Goal: Information Seeking & Learning: Learn about a topic

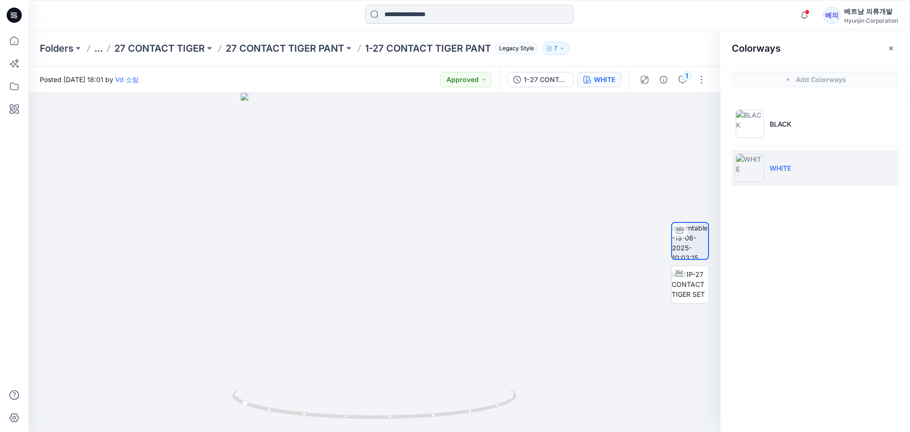
click at [432, 11] on input at bounding box center [469, 14] width 209 height 19
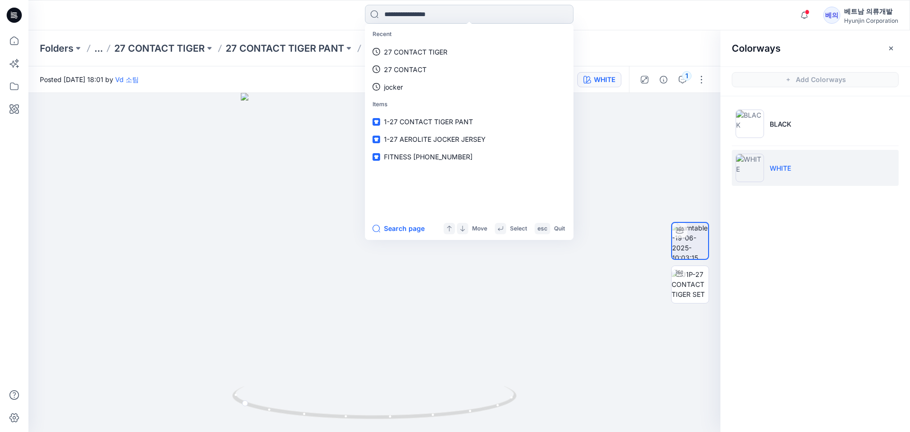
click at [431, 11] on input at bounding box center [469, 14] width 209 height 19
click at [194, 186] on div at bounding box center [374, 262] width 692 height 339
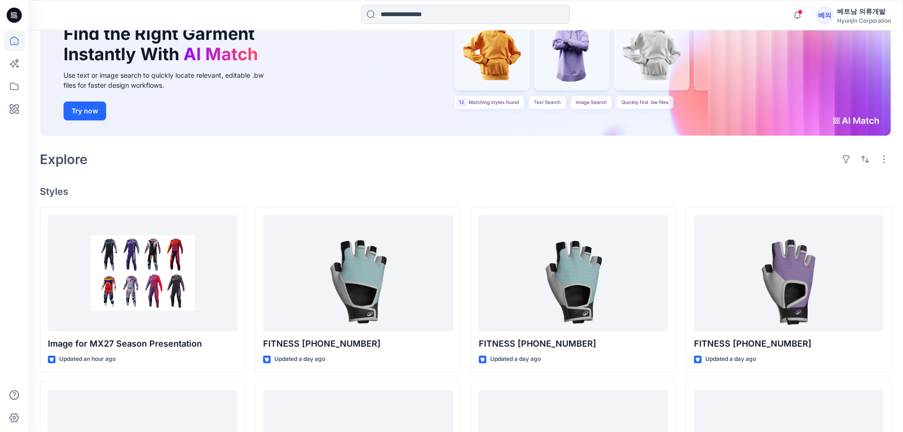
scroll to position [142, 0]
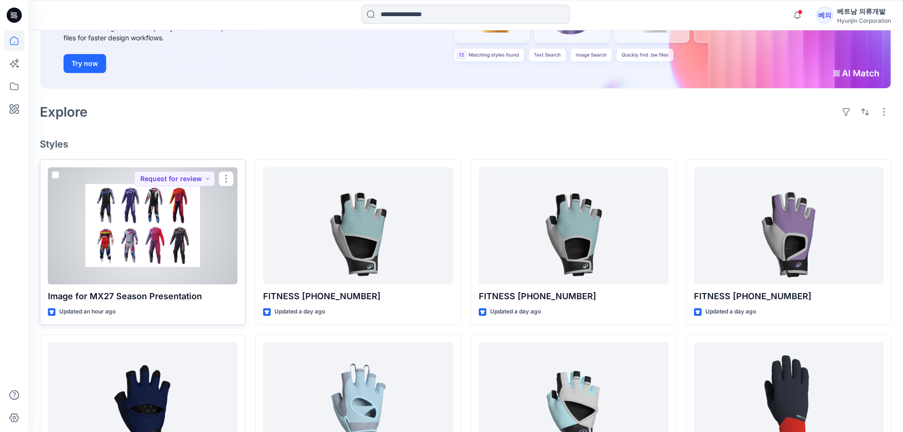
click at [120, 297] on p "Image for MX27 Season Presentation" at bounding box center [143, 296] width 190 height 13
click at [138, 237] on div at bounding box center [143, 225] width 190 height 117
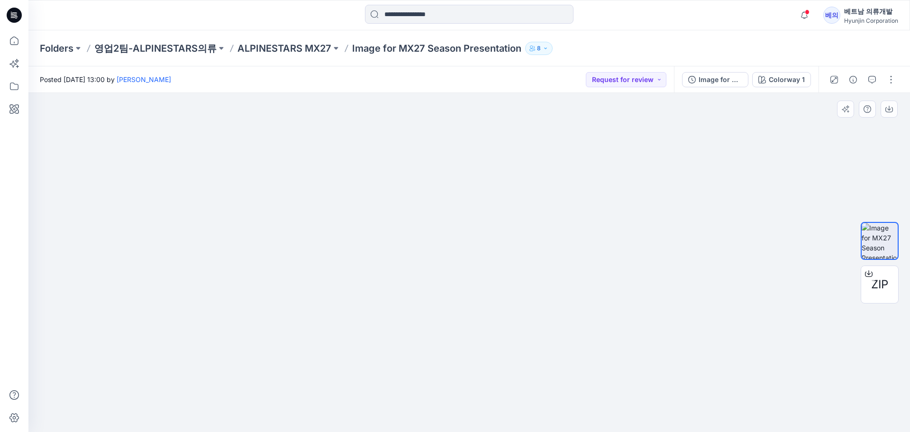
drag, startPoint x: 158, startPoint y: 354, endPoint x: 217, endPoint y: 257, distance: 113.2
click at [217, 257] on img at bounding box center [483, 83] width 910 height 698
drag, startPoint x: 235, startPoint y: 279, endPoint x: 203, endPoint y: 278, distance: 31.3
click at [203, 278] on img at bounding box center [465, 82] width 910 height 699
click at [226, 241] on img at bounding box center [469, 112] width 820 height 641
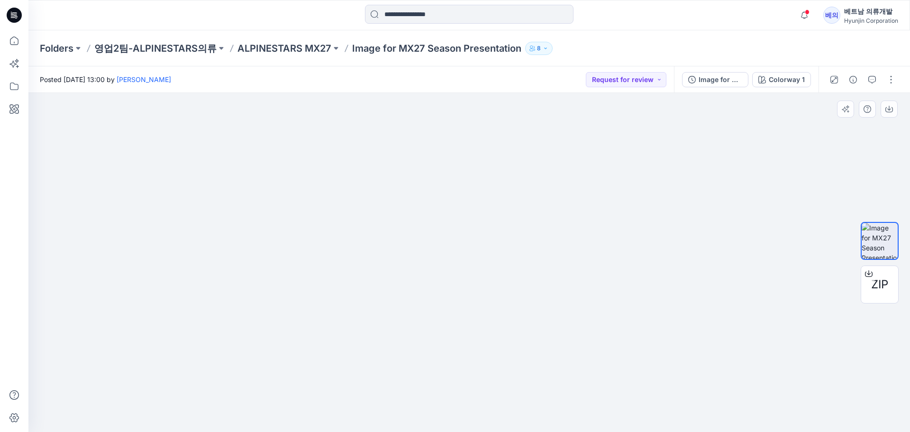
drag, startPoint x: 174, startPoint y: 233, endPoint x: 181, endPoint y: 263, distance: 30.0
click at [181, 263] on img at bounding box center [469, 170] width 685 height 523
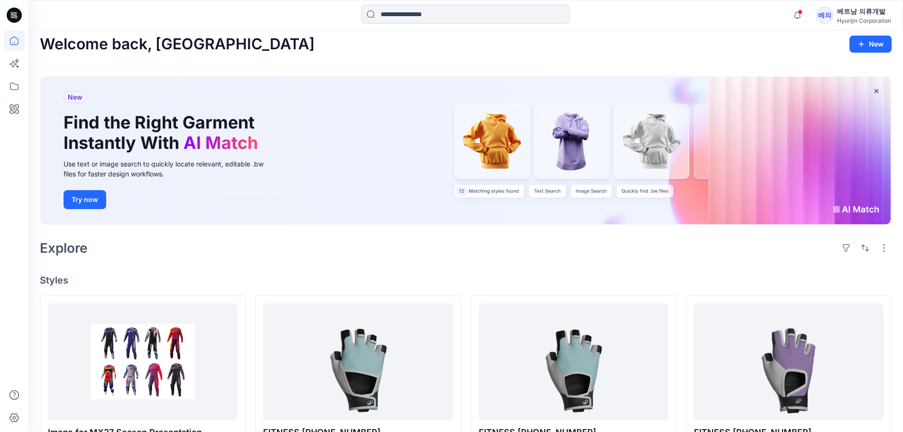
scroll to position [95, 0]
